Goal: Task Accomplishment & Management: Manage account settings

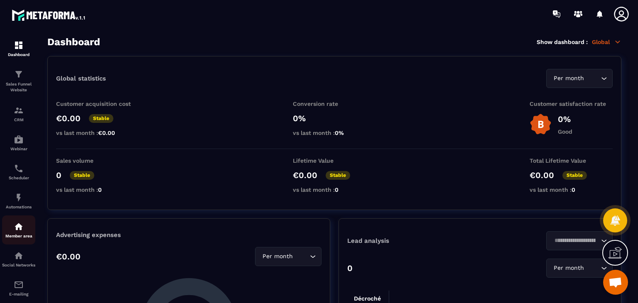
click at [15, 229] on img at bounding box center [19, 227] width 10 height 10
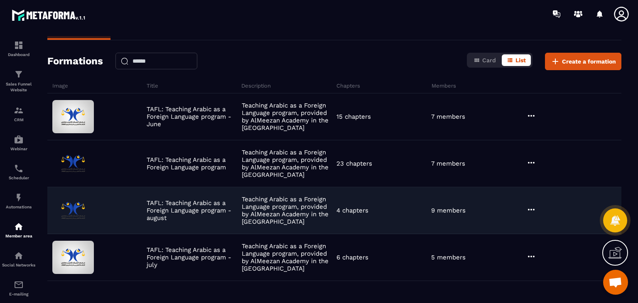
scroll to position [54, 0]
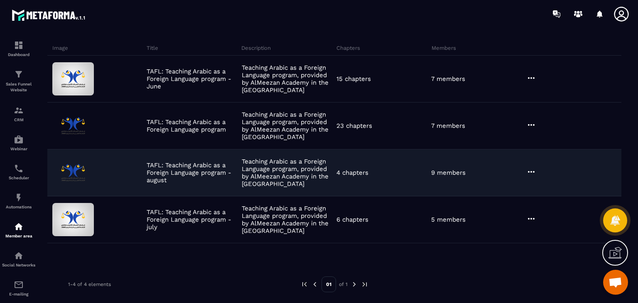
click at [535, 170] on icon at bounding box center [531, 172] width 10 height 10
click at [543, 190] on button "Edit" at bounding box center [552, 188] width 50 height 15
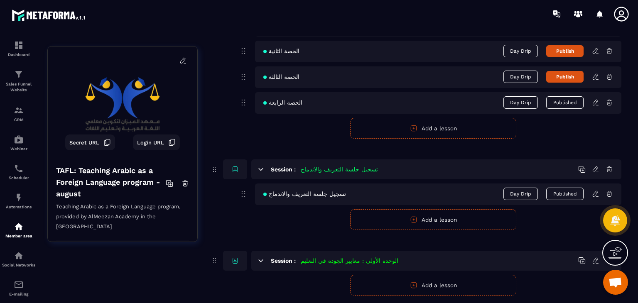
scroll to position [120, 0]
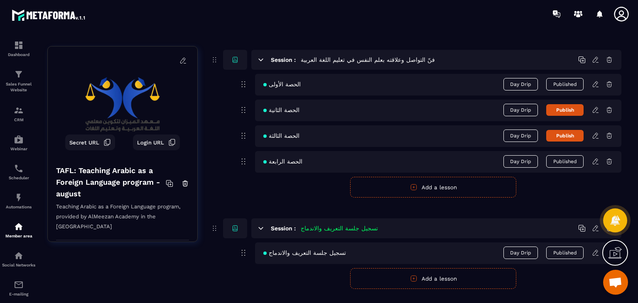
click at [597, 162] on icon at bounding box center [594, 161] width 7 height 7
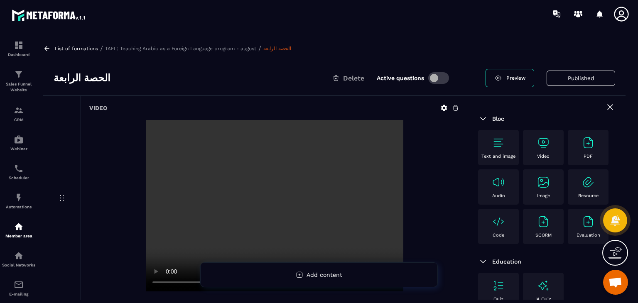
click at [49, 49] on icon at bounding box center [46, 48] width 7 height 7
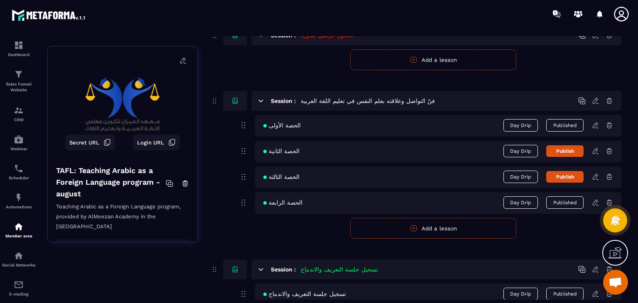
scroll to position [79, 0]
click at [597, 204] on icon at bounding box center [594, 202] width 7 height 7
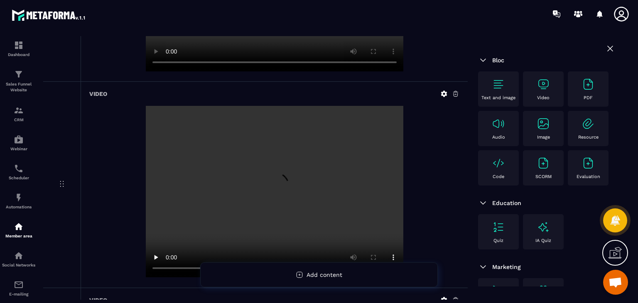
scroll to position [249, 0]
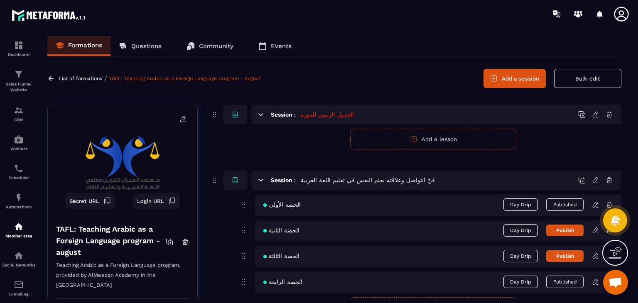
click at [54, 81] on icon at bounding box center [50, 78] width 7 height 7
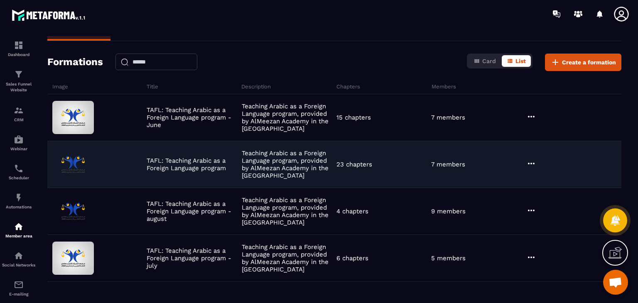
scroll to position [54, 0]
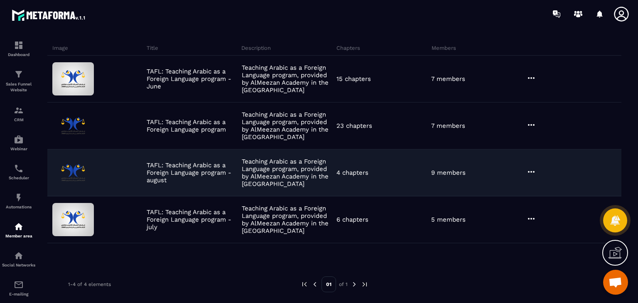
click at [532, 175] on icon at bounding box center [531, 172] width 10 height 10
click at [543, 181] on button "Edit" at bounding box center [552, 188] width 50 height 15
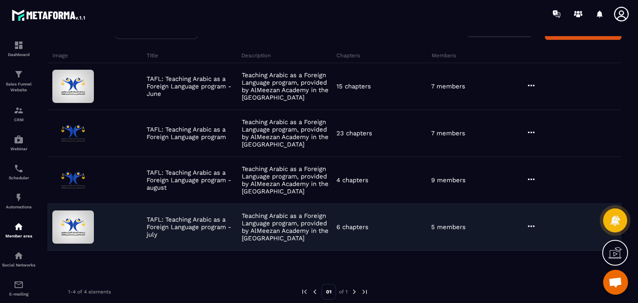
scroll to position [54, 0]
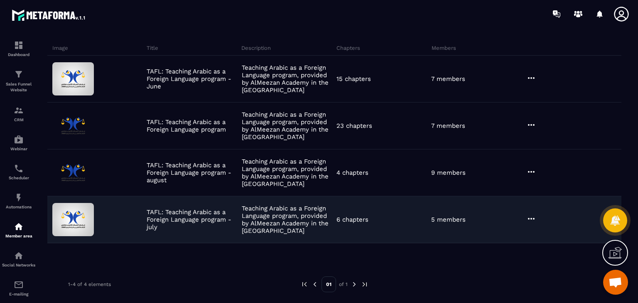
click at [527, 219] on icon at bounding box center [531, 219] width 10 height 10
click at [535, 230] on button "Edit" at bounding box center [552, 235] width 50 height 15
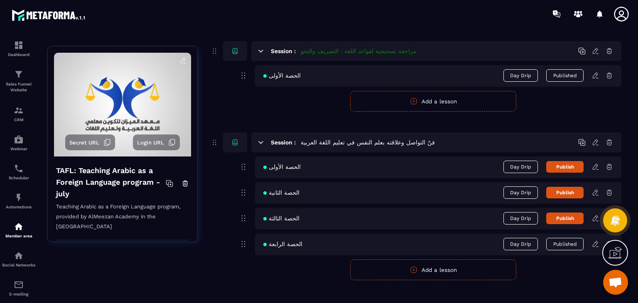
scroll to position [694, 0]
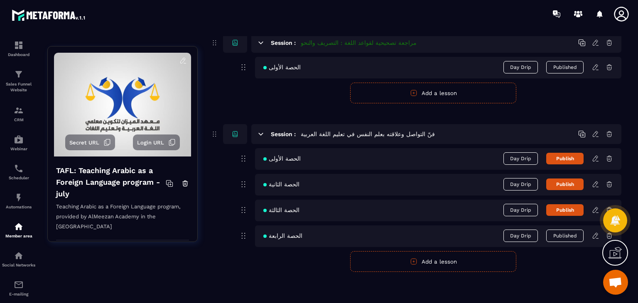
click at [594, 237] on icon at bounding box center [594, 235] width 7 height 7
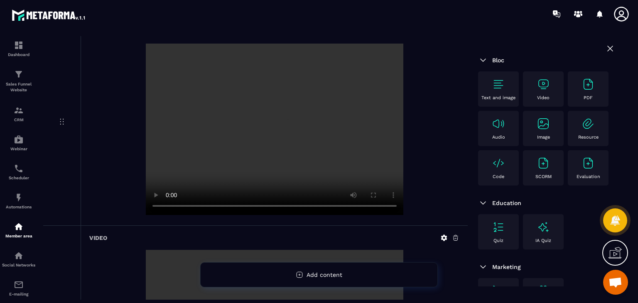
scroll to position [374, 0]
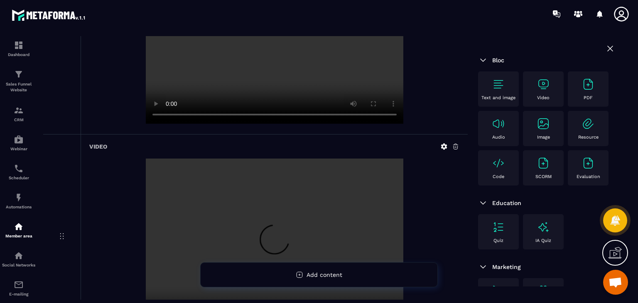
drag, startPoint x: 188, startPoint y: 103, endPoint x: 147, endPoint y: 142, distance: 57.0
click at [147, 142] on div "Video" at bounding box center [274, 236] width 387 height 205
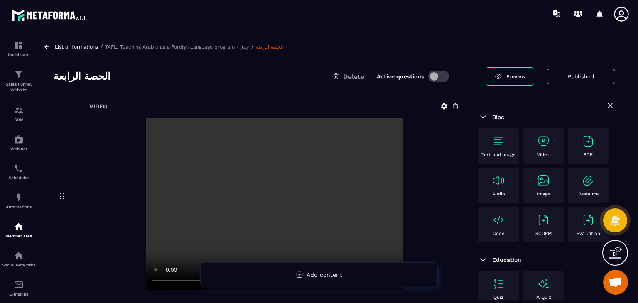
scroll to position [0, 0]
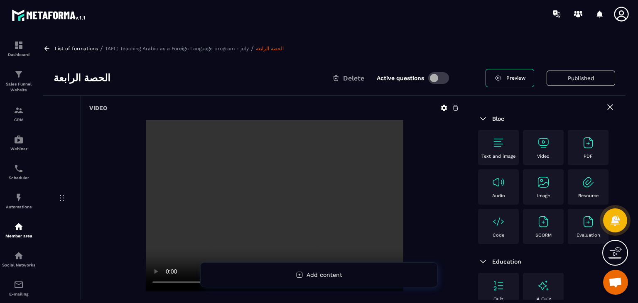
click at [193, 122] on video at bounding box center [274, 205] width 257 height 171
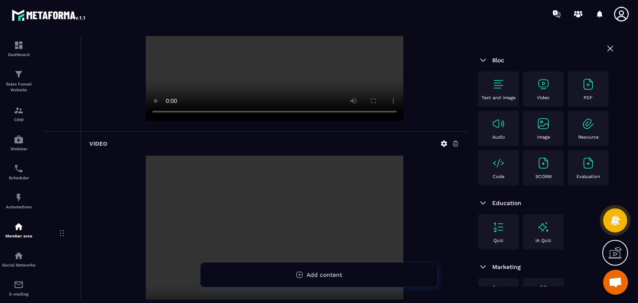
scroll to position [374, 0]
